Goal: Task Accomplishment & Management: Complete application form

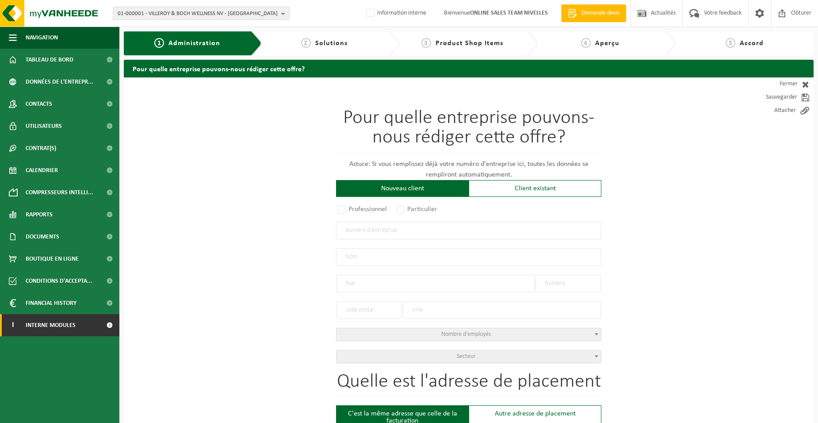
click at [60, 324] on span "Interne modules" at bounding box center [51, 325] width 50 height 22
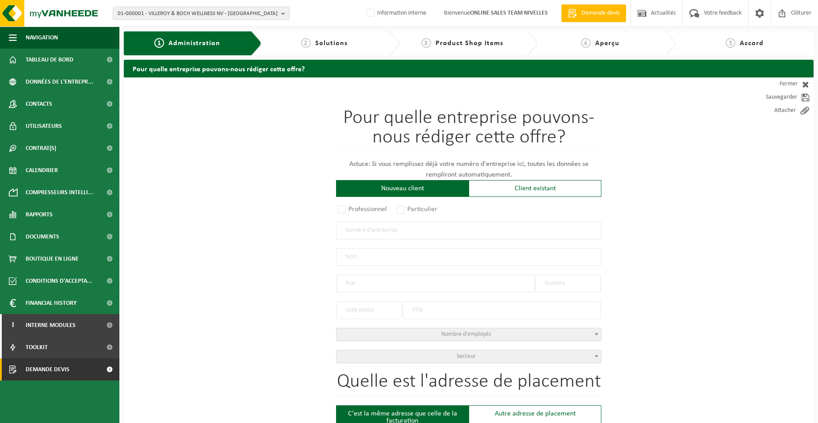
click at [67, 324] on span "Demande devis" at bounding box center [48, 369] width 44 height 22
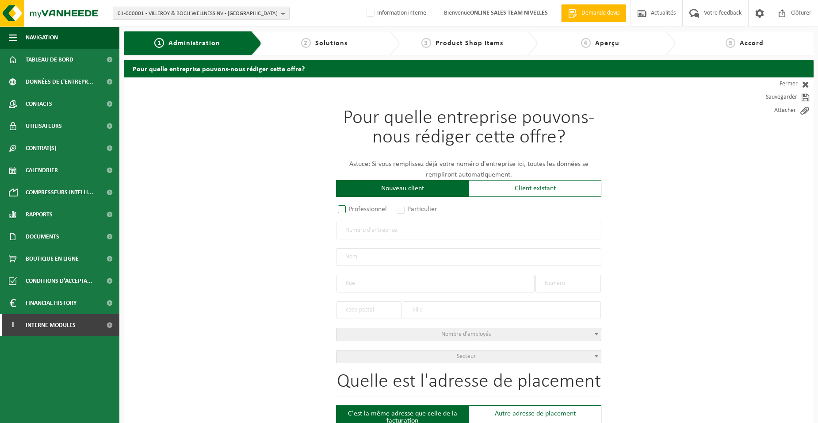
click at [373, 208] on label "Professionnel" at bounding box center [363, 209] width 54 height 12
click at [356, 208] on input "Professionnel" at bounding box center [354, 210] width 6 height 6
radio input "true"
click at [420, 229] on input "text" at bounding box center [468, 231] width 265 height 18
type input "0698739894"
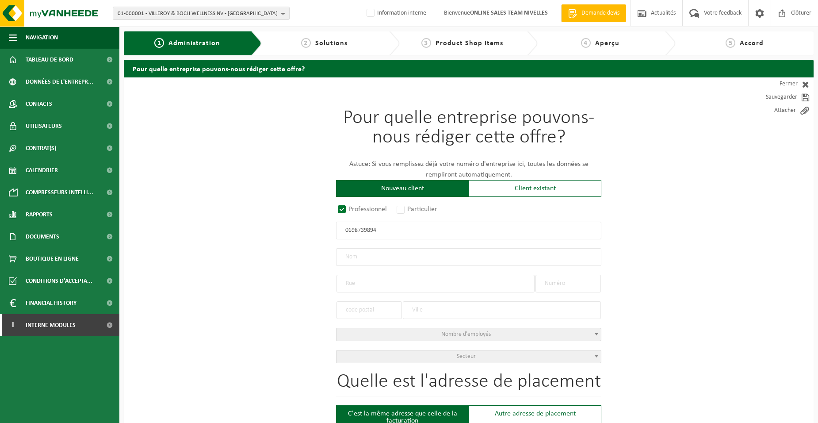
radio input "false"
select select
type input "CUISINES-IMMO SRL"
type input "FAUBOURG DE MIGNAULT"
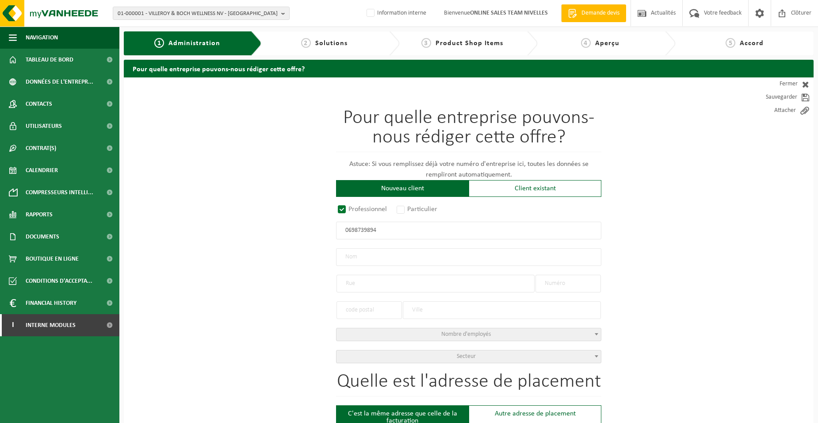
type input "23"
type input "7070"
type input "LE ROEULX"
type input "2276984532"
radio input "true"
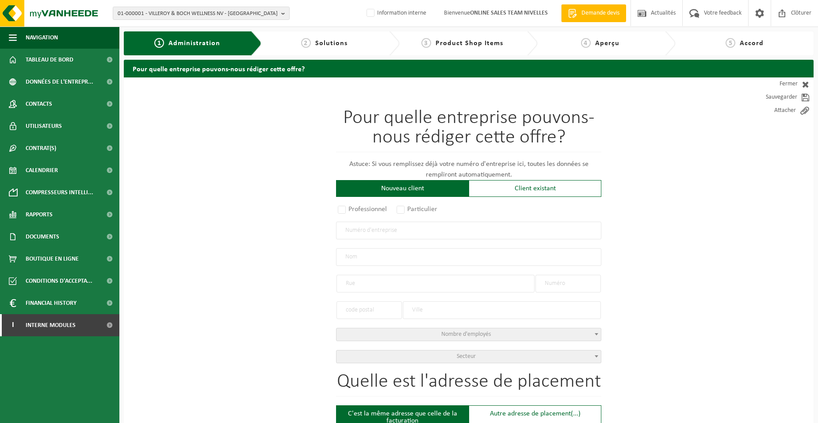
select select "24789"
type input "0698.739.894"
type input "CUISINES IMMO-PLACEMENT"
type input "RUE DU TILLOI"
type input "6"
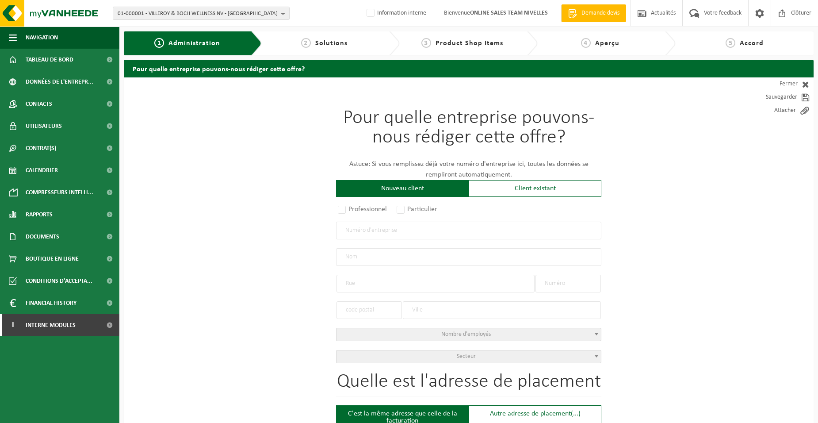
type input "6220"
type input "HEPPIGNIES"
select select "569"
type input "CUISINES IMMO-PLACEMENT"
type input "RUE DU TILLOI"
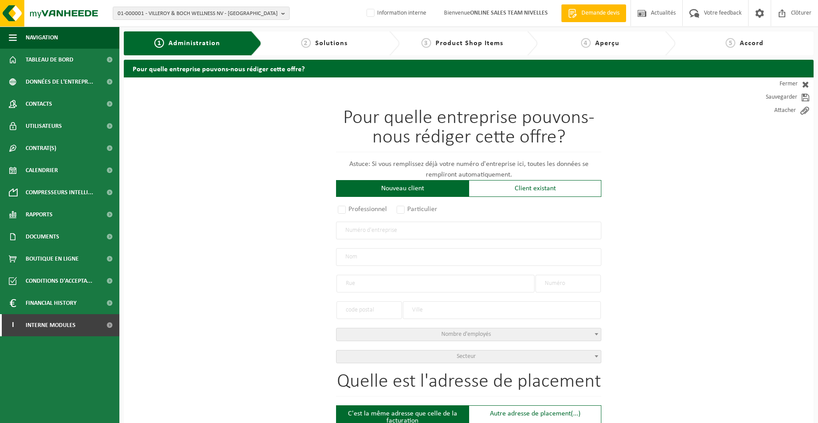
type input "6"
type input "6220"
type input "HEPPIGNIES"
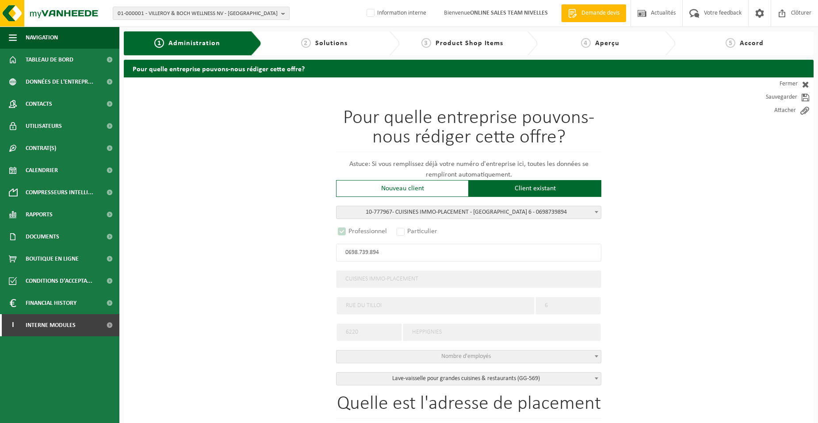
select select "D"
type input "0698.739.894"
